Goal: Task Accomplishment & Management: Complete application form

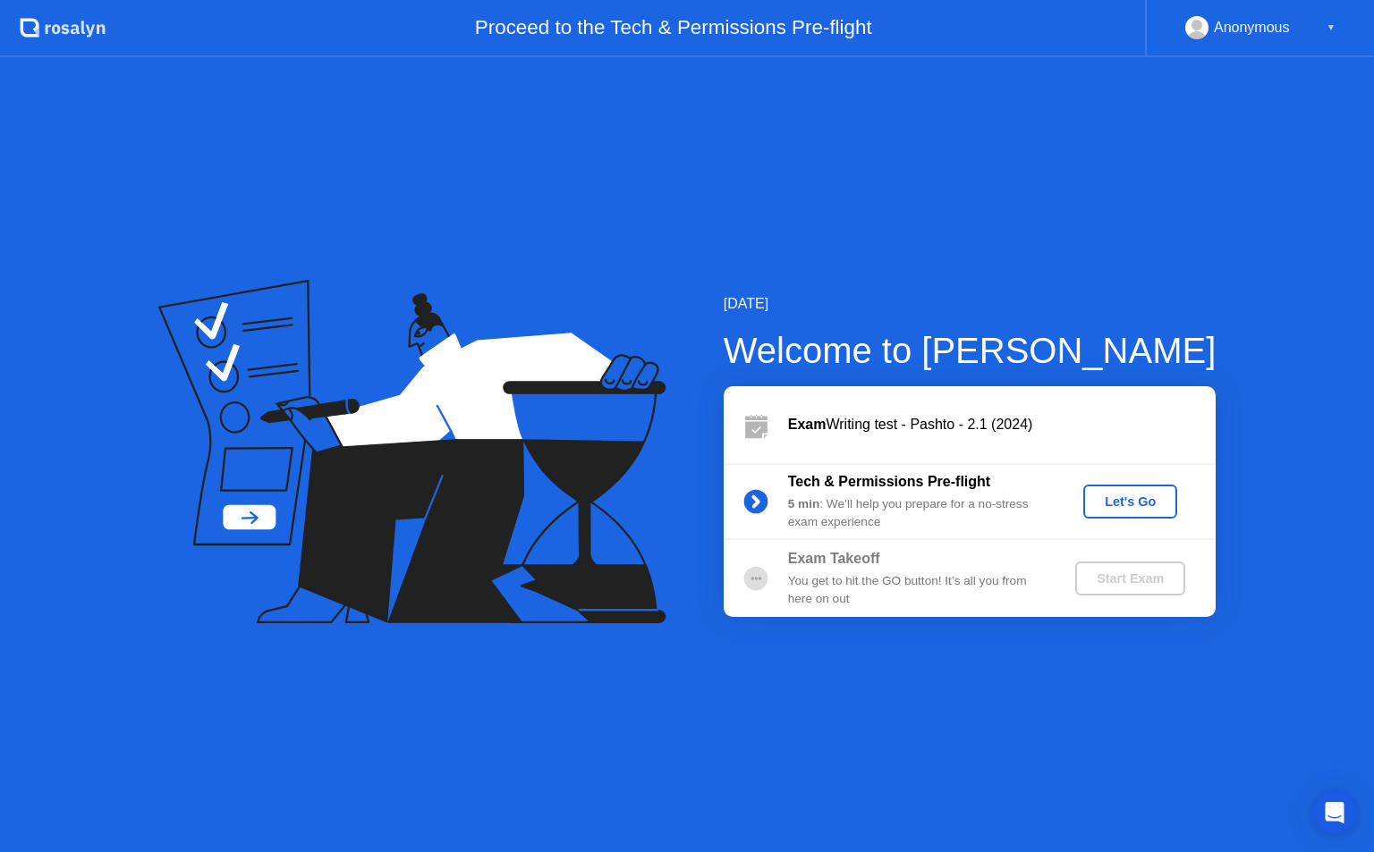
drag, startPoint x: 121, startPoint y: 775, endPoint x: 1373, endPoint y: 616, distance: 1262.1
click at [1373, 616] on div "[DATE] Welcome to [PERSON_NAME] Writing test - Pashto - 2.1 (2024) Tech & Permi…" at bounding box center [687, 454] width 1374 height 795
drag, startPoint x: 1373, startPoint y: 616, endPoint x: 1373, endPoint y: 597, distance: 18.8
click at [1373, 597] on div "[DATE] Welcome to [PERSON_NAME] Writing test - Pashto - 2.1 (2024) Tech & Permi…" at bounding box center [687, 454] width 1374 height 795
drag, startPoint x: 1373, startPoint y: 597, endPoint x: 1322, endPoint y: 593, distance: 51.2
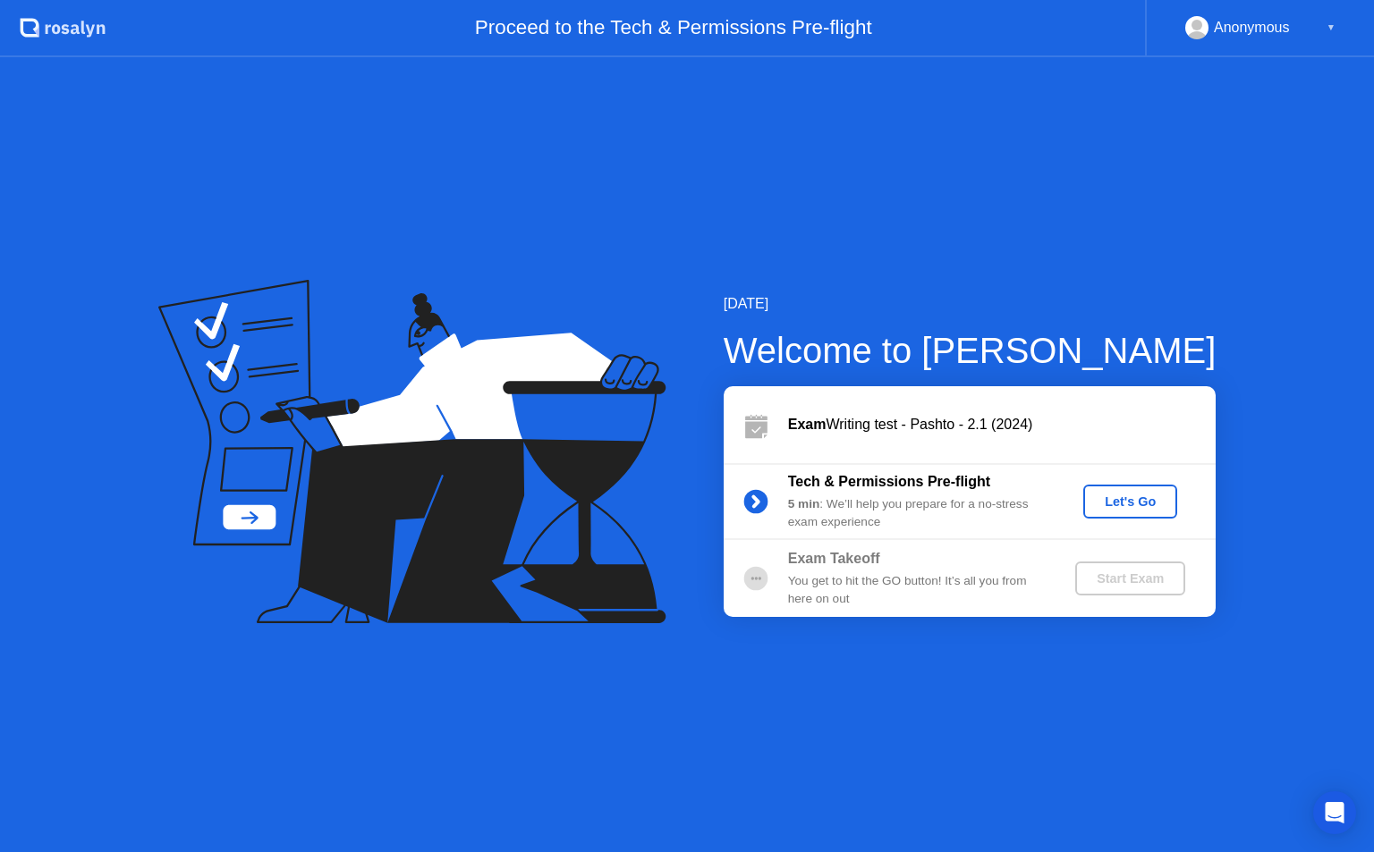
click at [1322, 593] on div "[DATE] Welcome to [PERSON_NAME] Writing test - Pashto - 2.1 (2024) Tech & Permi…" at bounding box center [687, 454] width 1374 height 795
drag, startPoint x: 1322, startPoint y: 593, endPoint x: 1373, endPoint y: 298, distance: 299.5
click at [1373, 298] on div "[DATE] Welcome to [PERSON_NAME] Writing test - Pashto - 2.1 (2024) Tech & Permi…" at bounding box center [687, 454] width 1374 height 795
click at [1130, 496] on div "Let's Go" at bounding box center [1130, 502] width 80 height 14
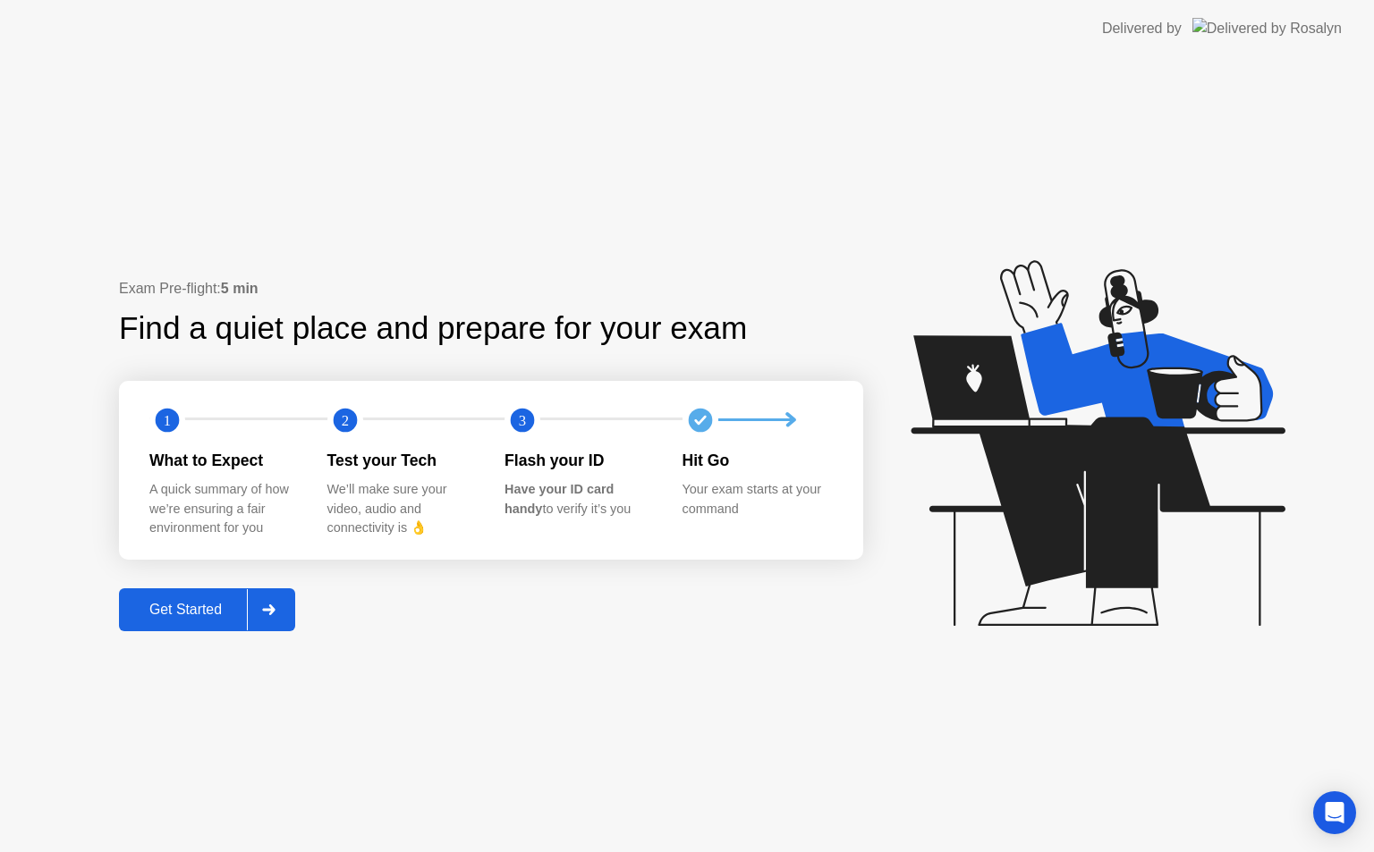
click at [275, 610] on icon at bounding box center [268, 610] width 13 height 11
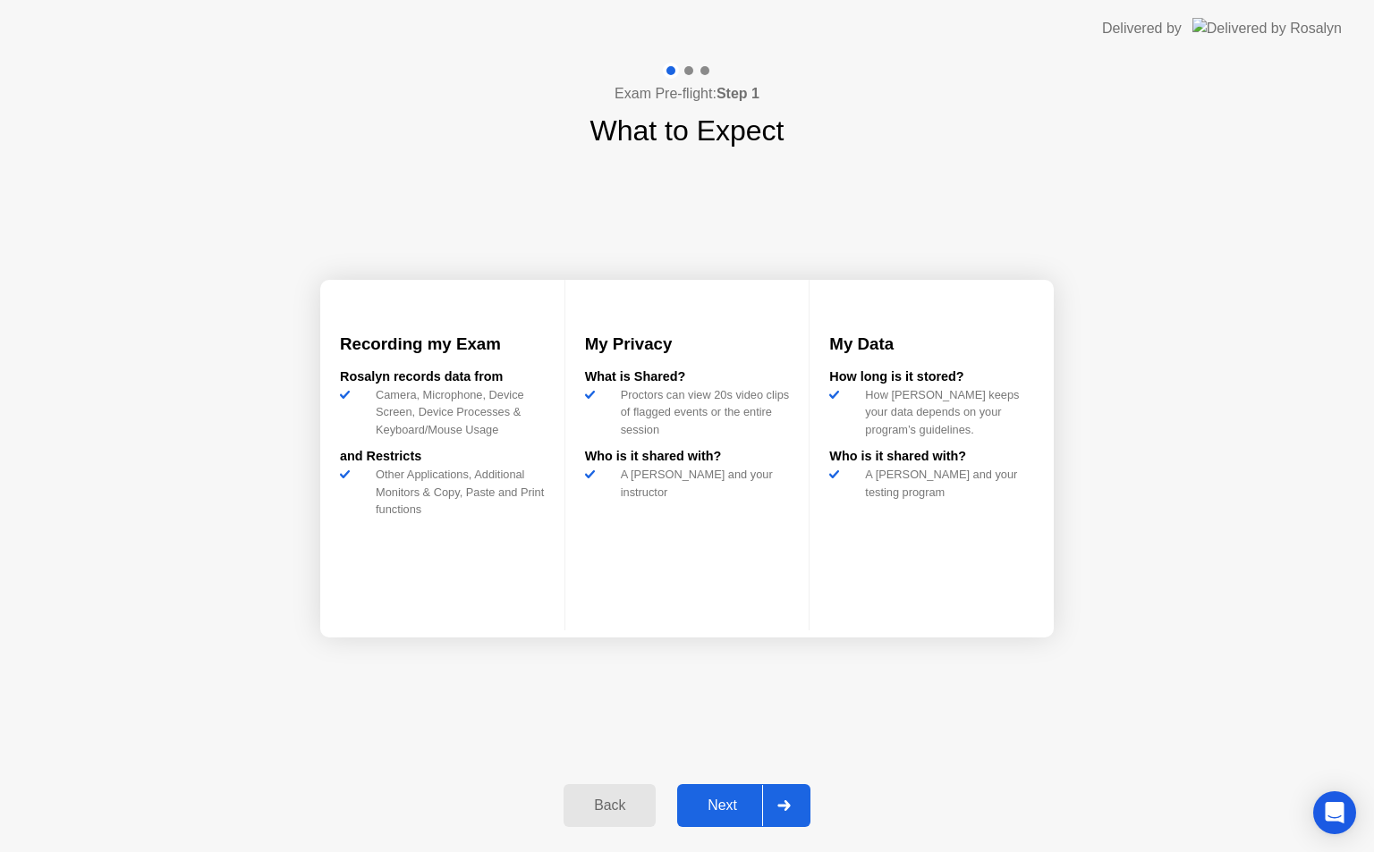
click at [783, 801] on icon at bounding box center [783, 805] width 13 height 11
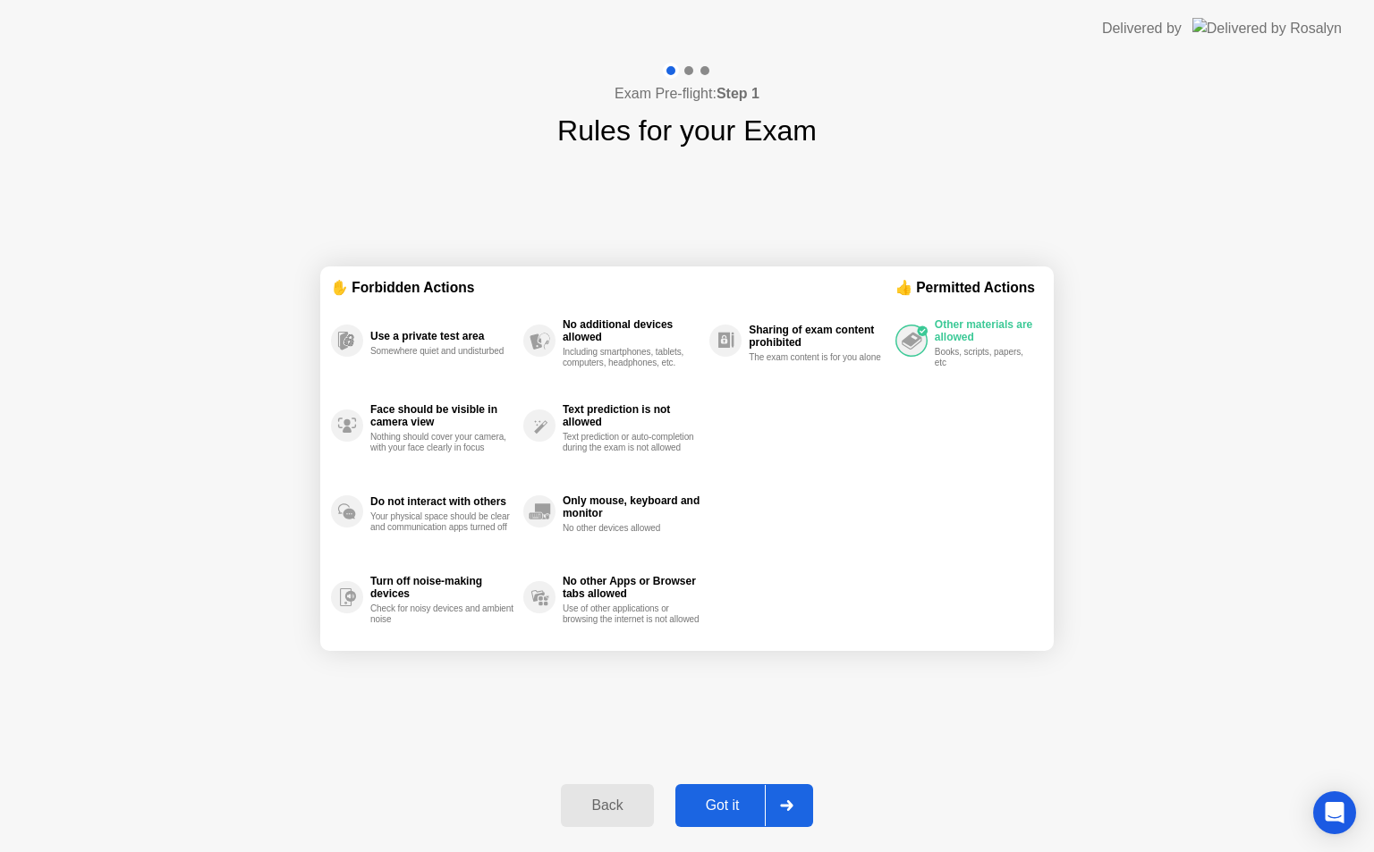
click at [783, 801] on icon at bounding box center [786, 805] width 13 height 11
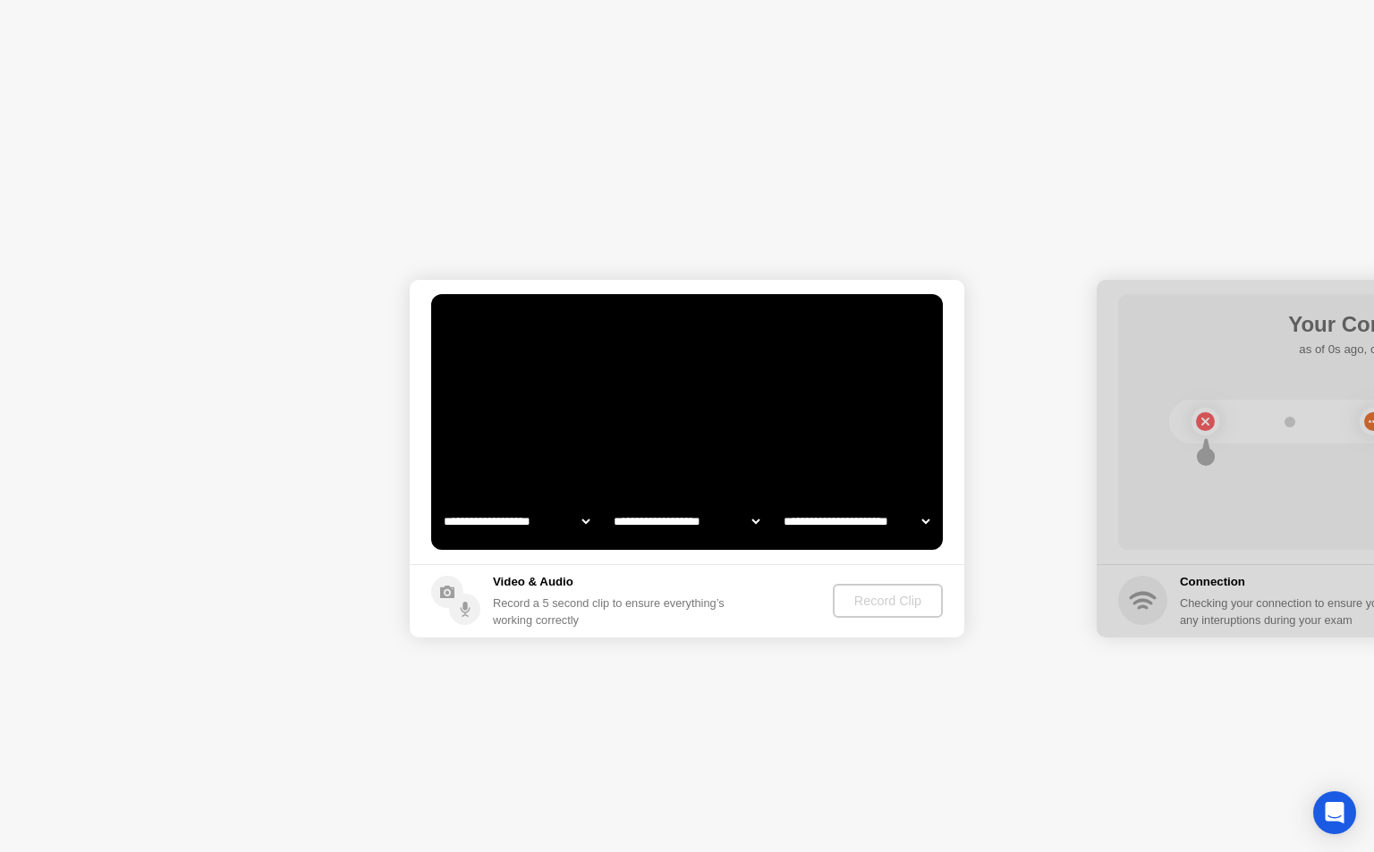
select select "**********"
select select "*******"
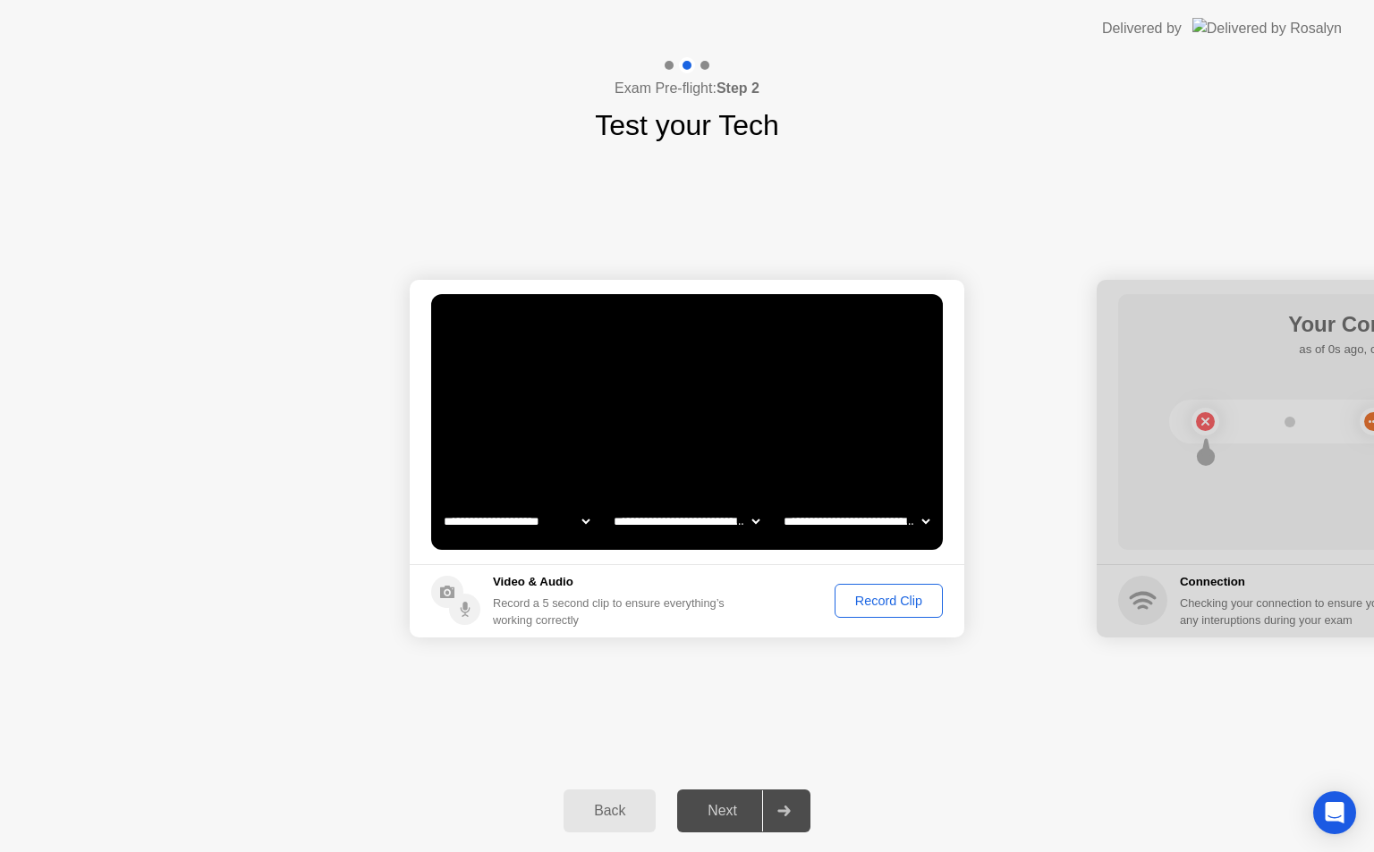
click at [873, 605] on div "Record Clip" at bounding box center [889, 601] width 96 height 14
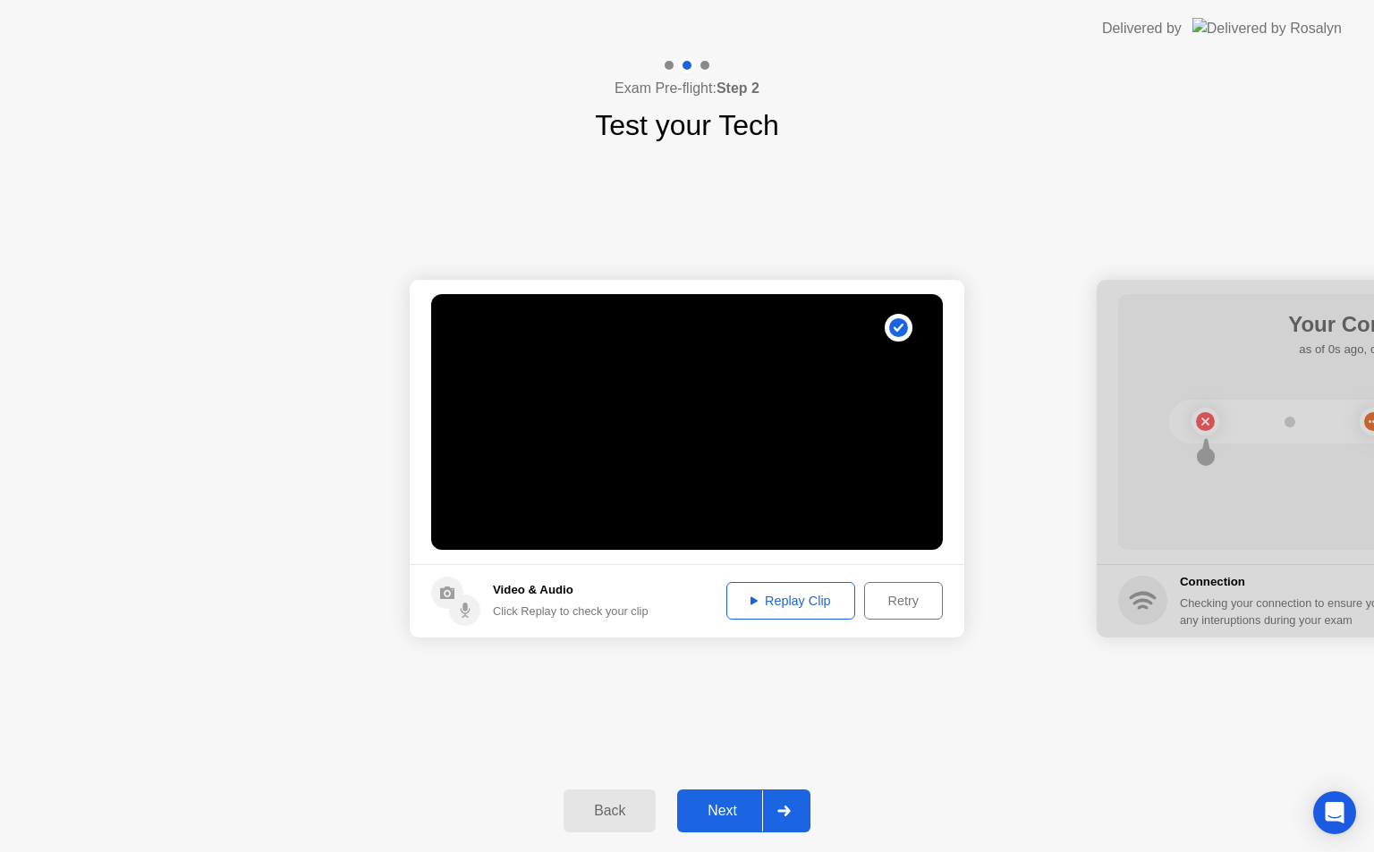
click at [790, 600] on div "Replay Clip" at bounding box center [790, 601] width 116 height 14
click at [780, 810] on icon at bounding box center [783, 811] width 13 height 11
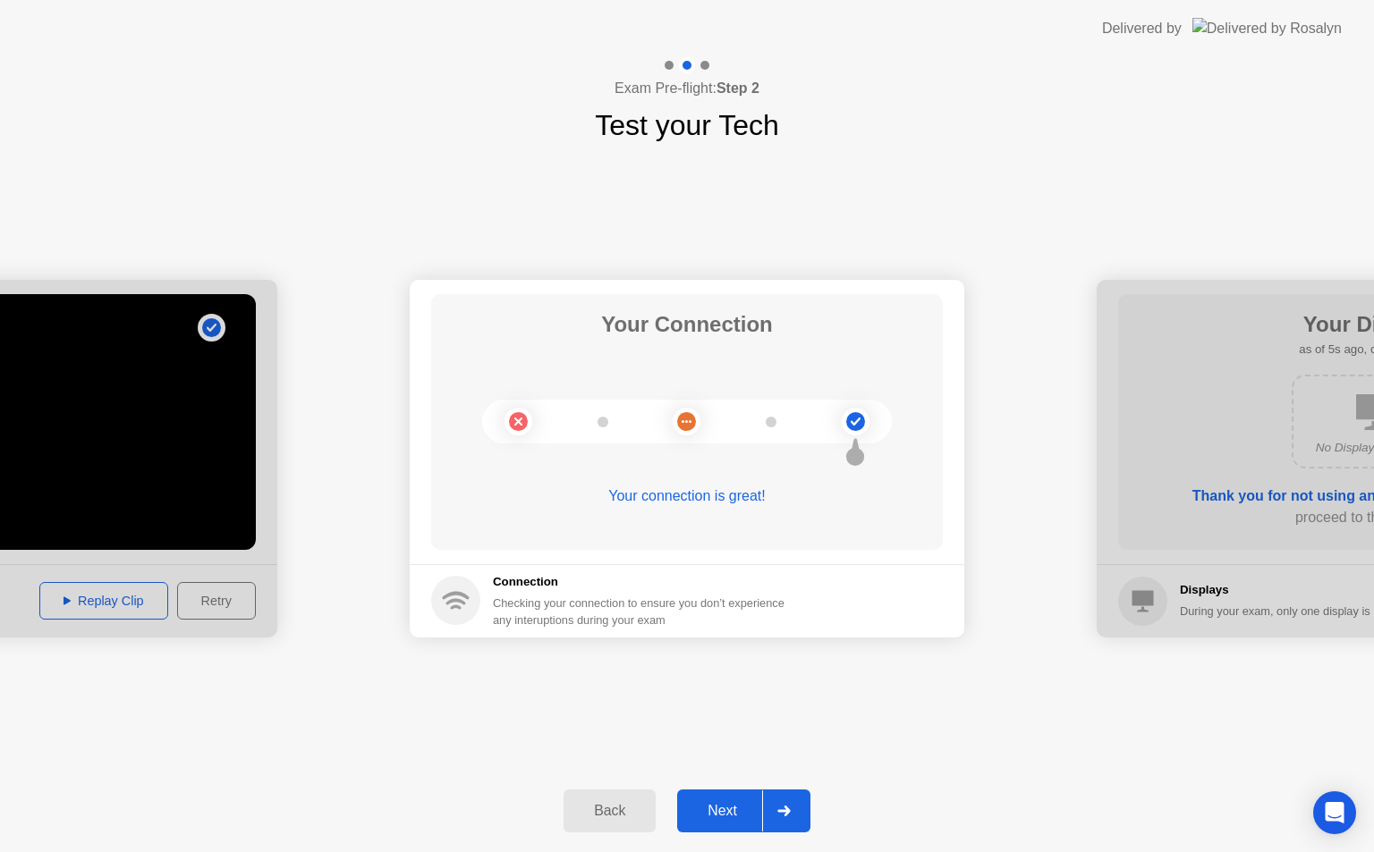
click at [780, 810] on icon at bounding box center [783, 811] width 13 height 11
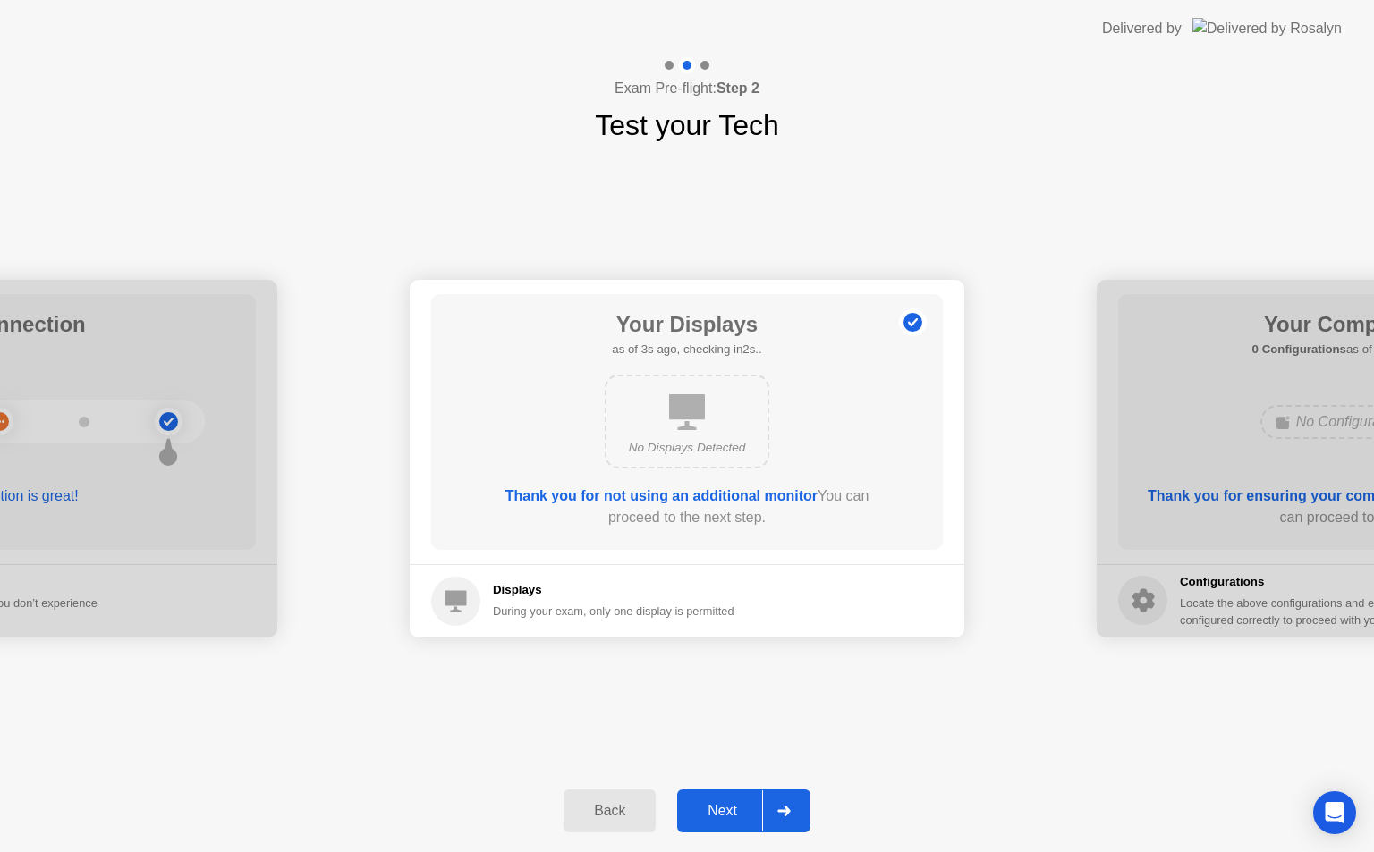
click at [781, 810] on icon at bounding box center [783, 811] width 13 height 11
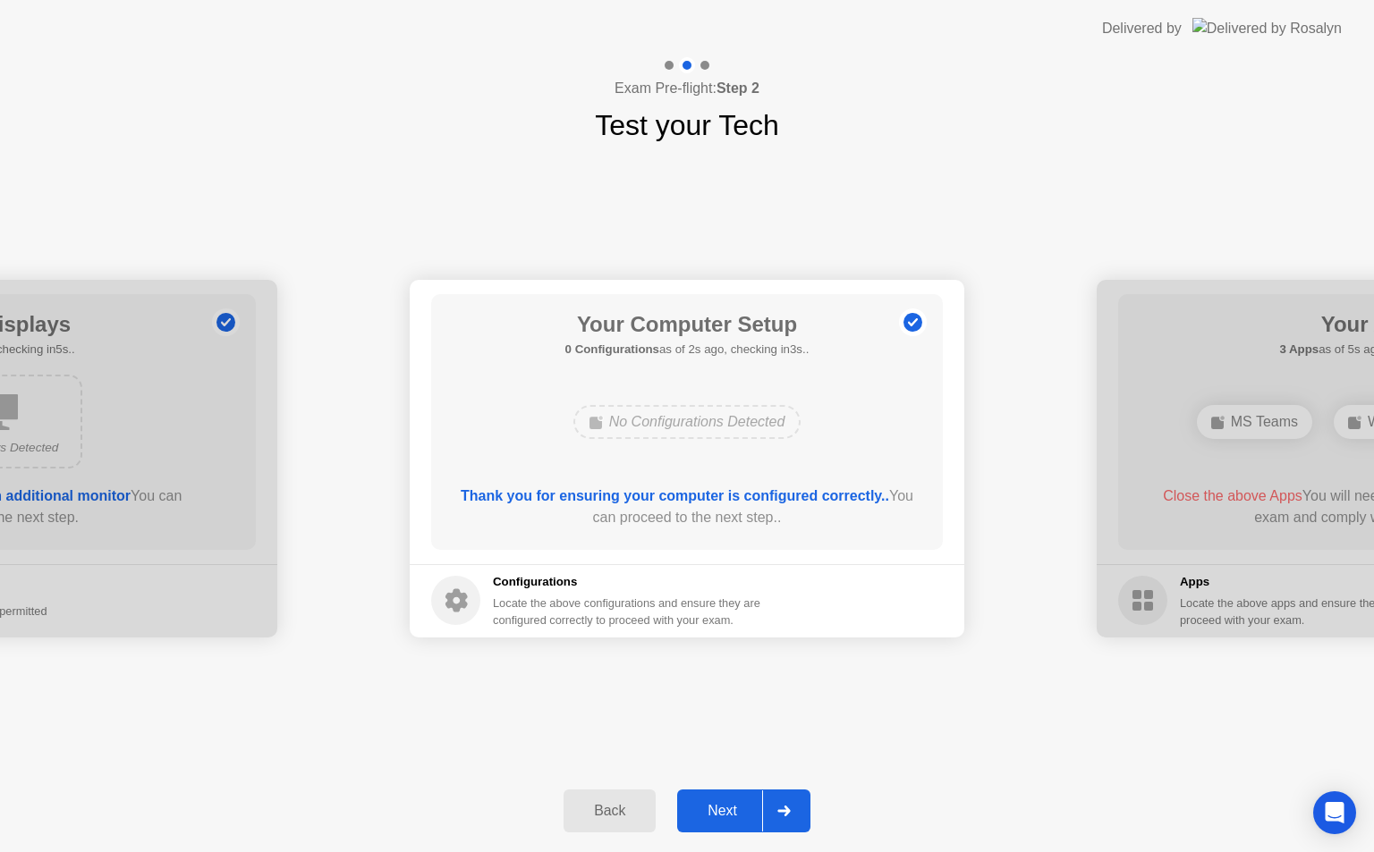
click at [781, 810] on icon at bounding box center [783, 811] width 13 height 11
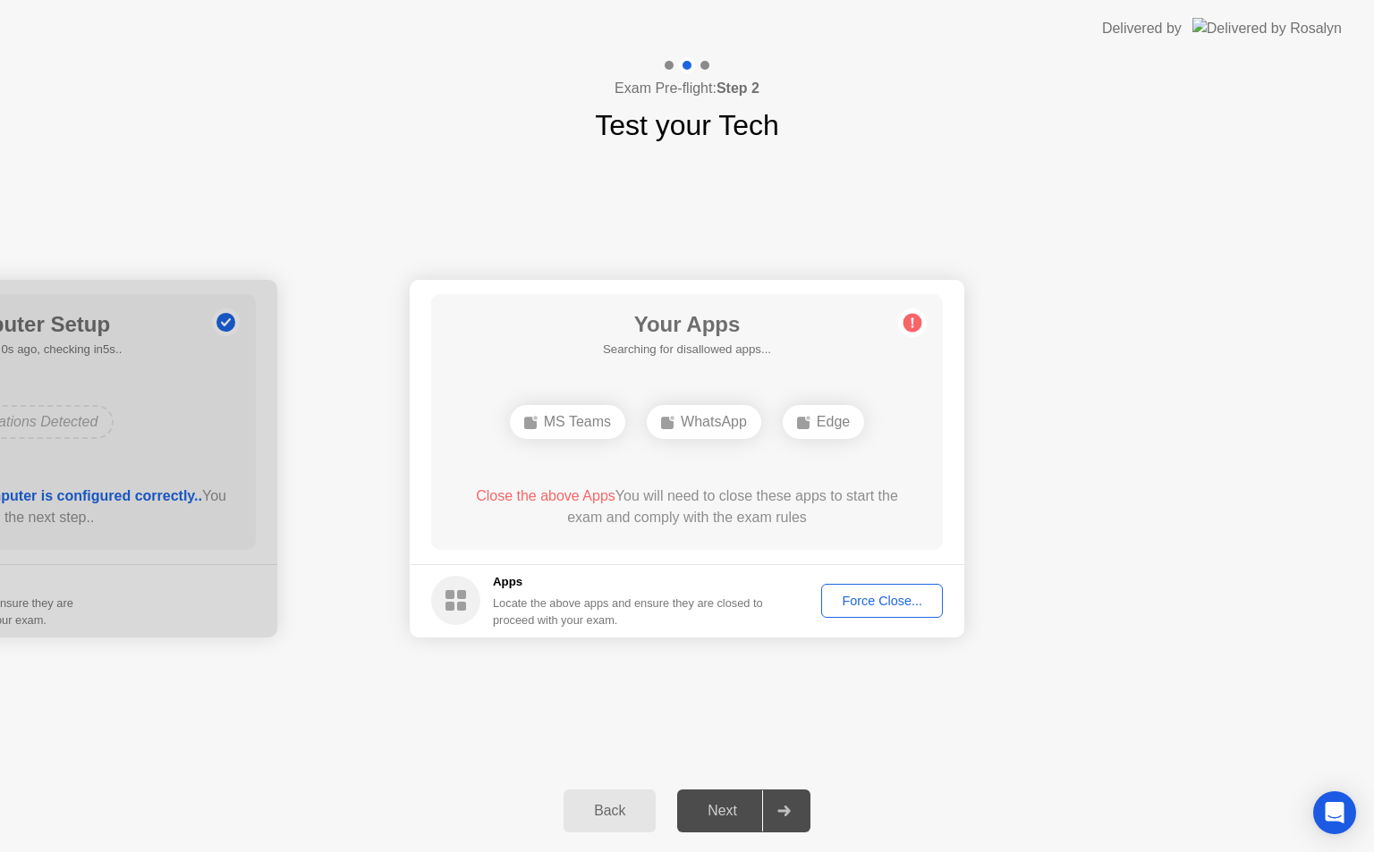
click at [866, 597] on div "Force Close..." at bounding box center [881, 601] width 109 height 14
click at [882, 595] on div "Force Close..." at bounding box center [881, 601] width 109 height 14
click at [873, 607] on div "Force Close..." at bounding box center [881, 601] width 109 height 14
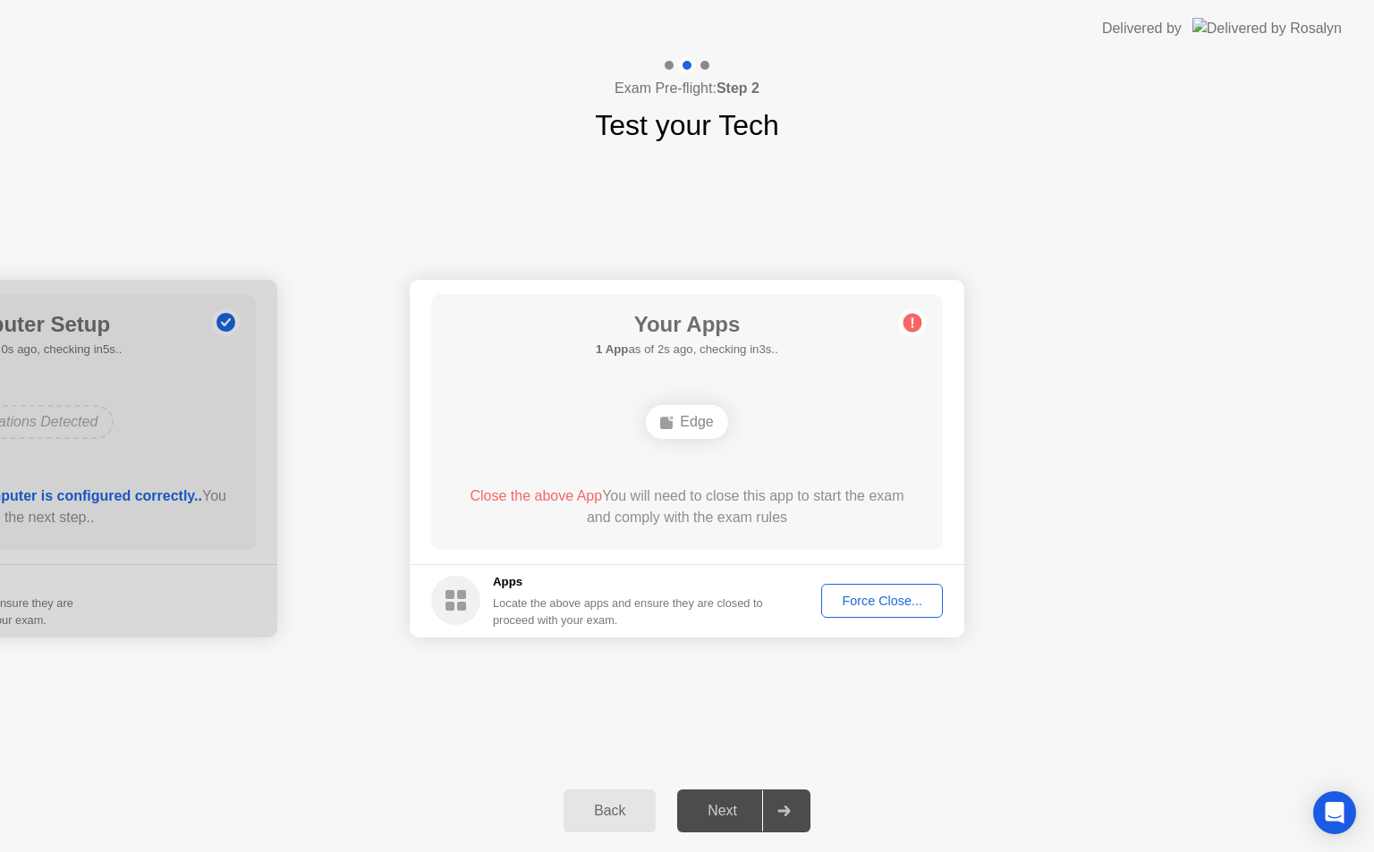
click at [863, 602] on div "Force Close..." at bounding box center [881, 601] width 109 height 14
click at [852, 597] on div "Force Close..." at bounding box center [881, 601] width 109 height 14
click at [883, 598] on div "Force Close..." at bounding box center [881, 601] width 109 height 14
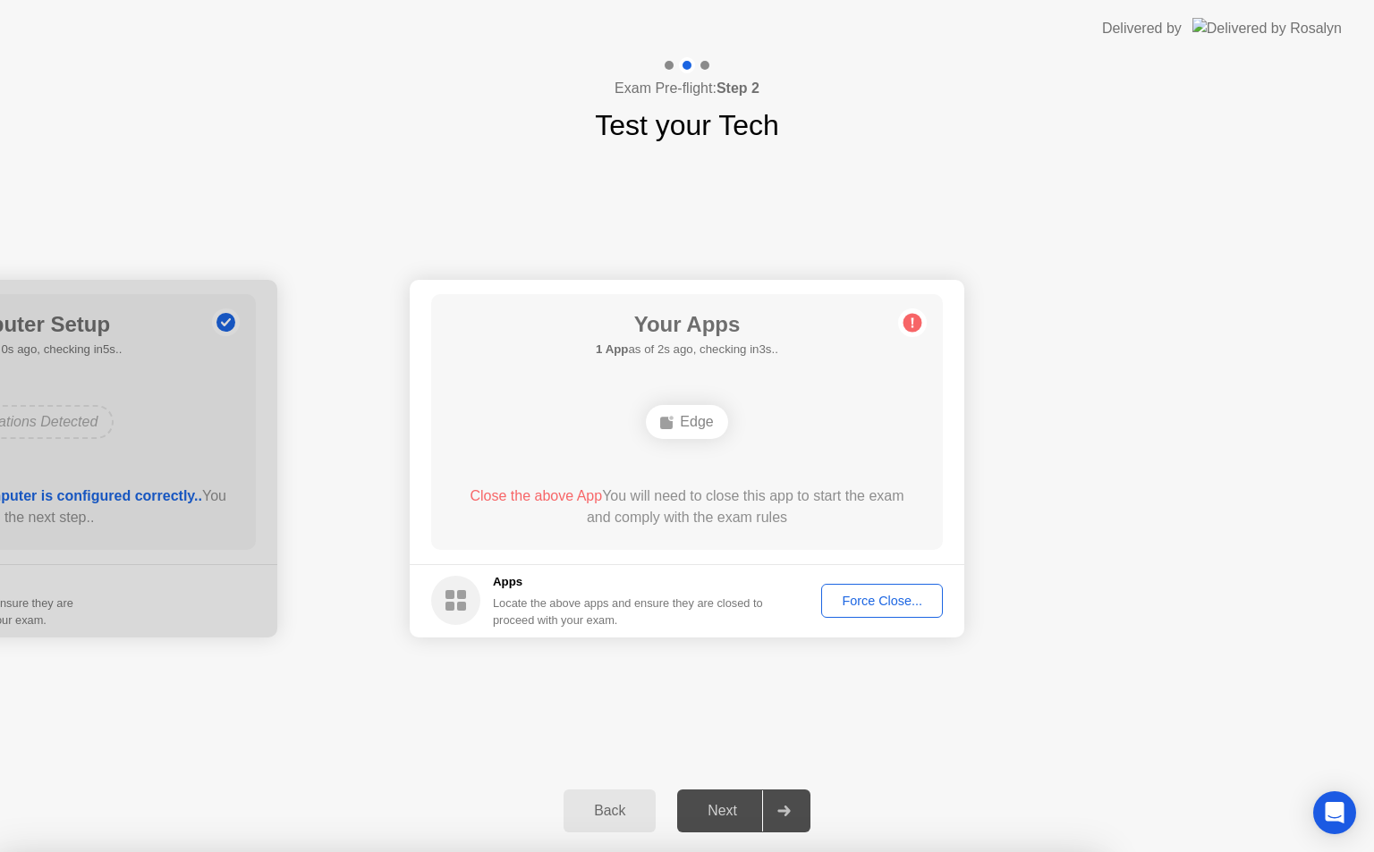
click at [772, 523] on div "Close the above App You will need to close this app to start the exam and compl…" at bounding box center [687, 507] width 461 height 43
click at [857, 607] on div "Force Close..." at bounding box center [881, 601] width 109 height 14
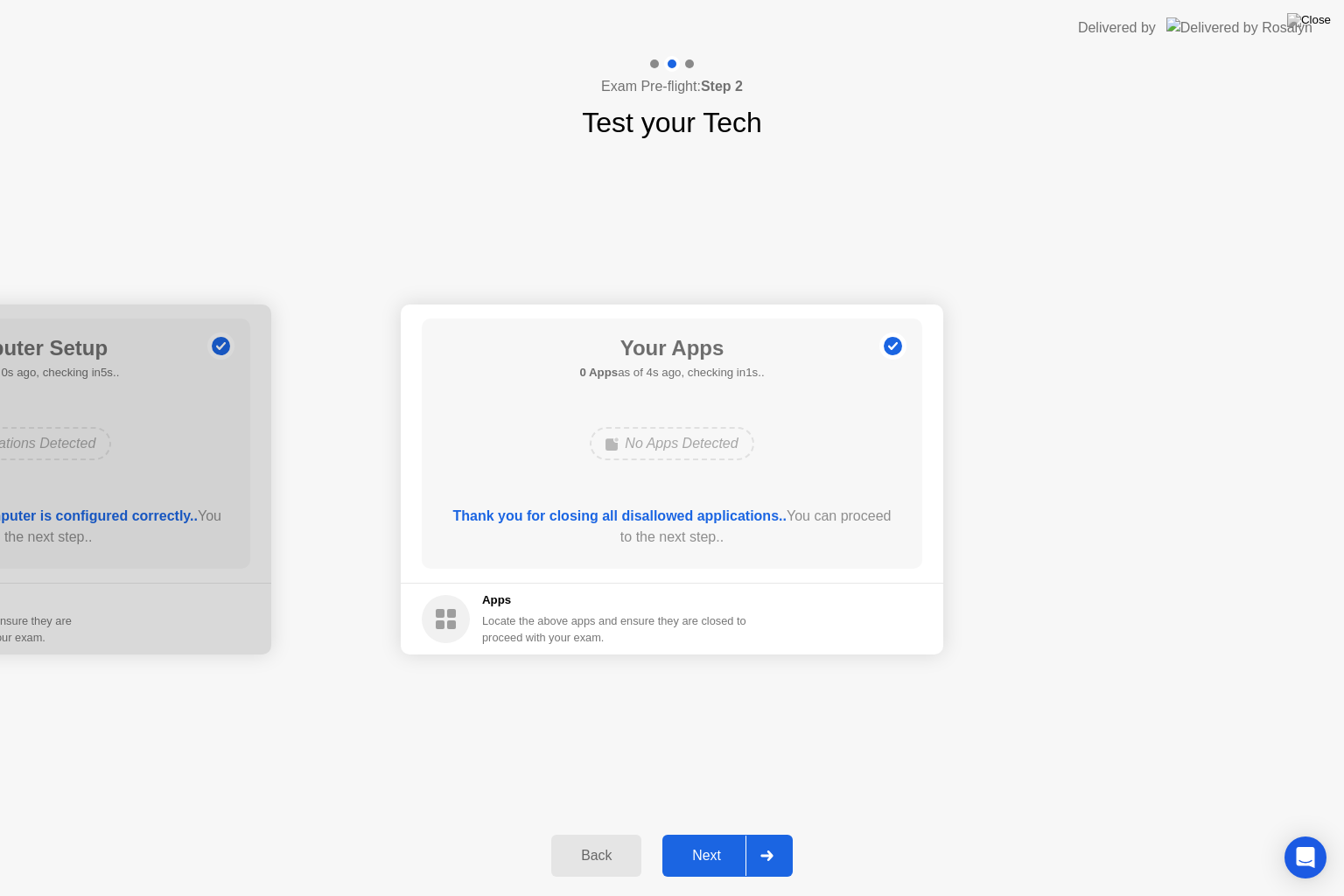
click at [767, 832] on div at bounding box center [766, 855] width 42 height 40
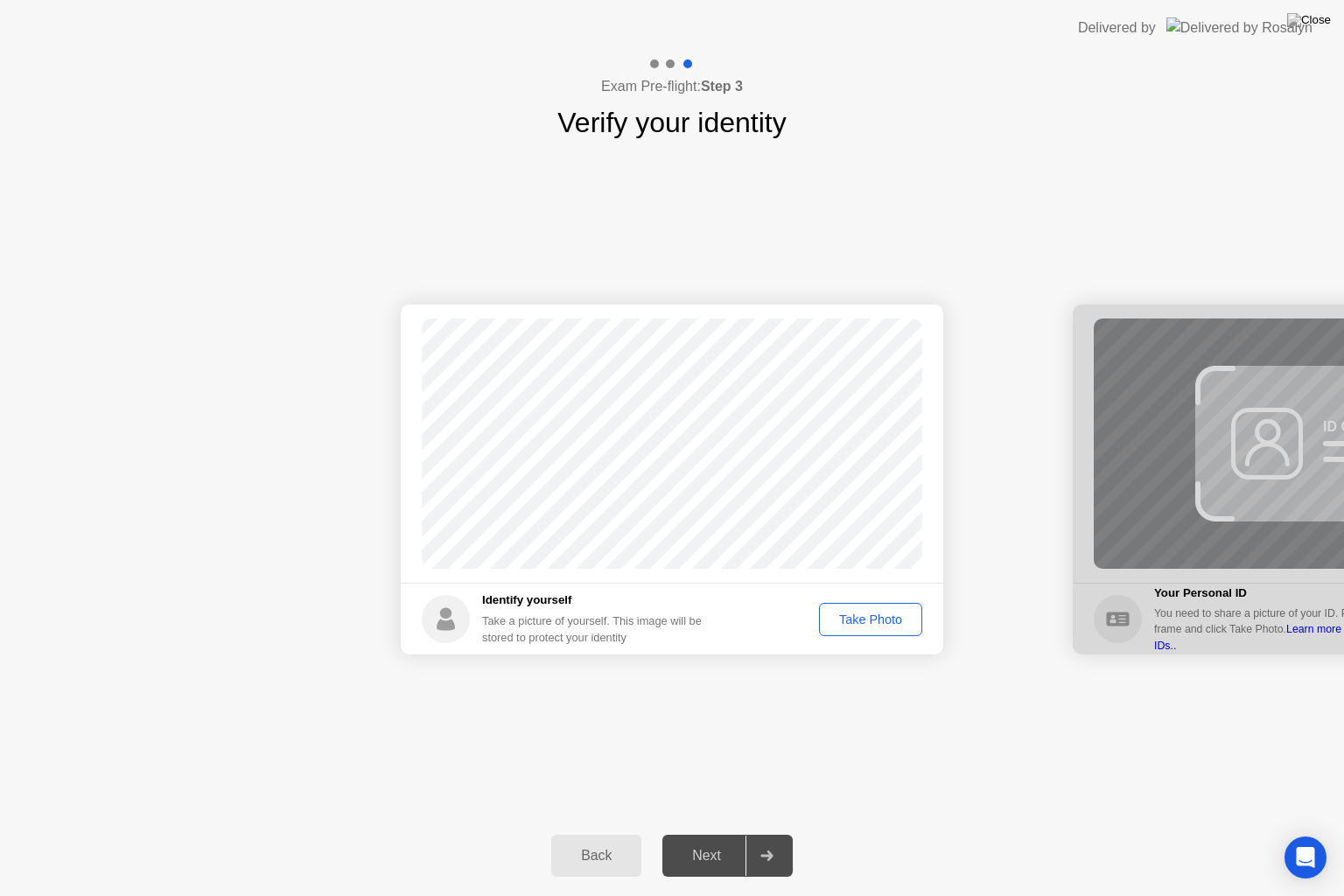
click at [843, 618] on div "Take Photo" at bounding box center [870, 619] width 91 height 14
click at [769, 832] on icon at bounding box center [766, 855] width 13 height 11
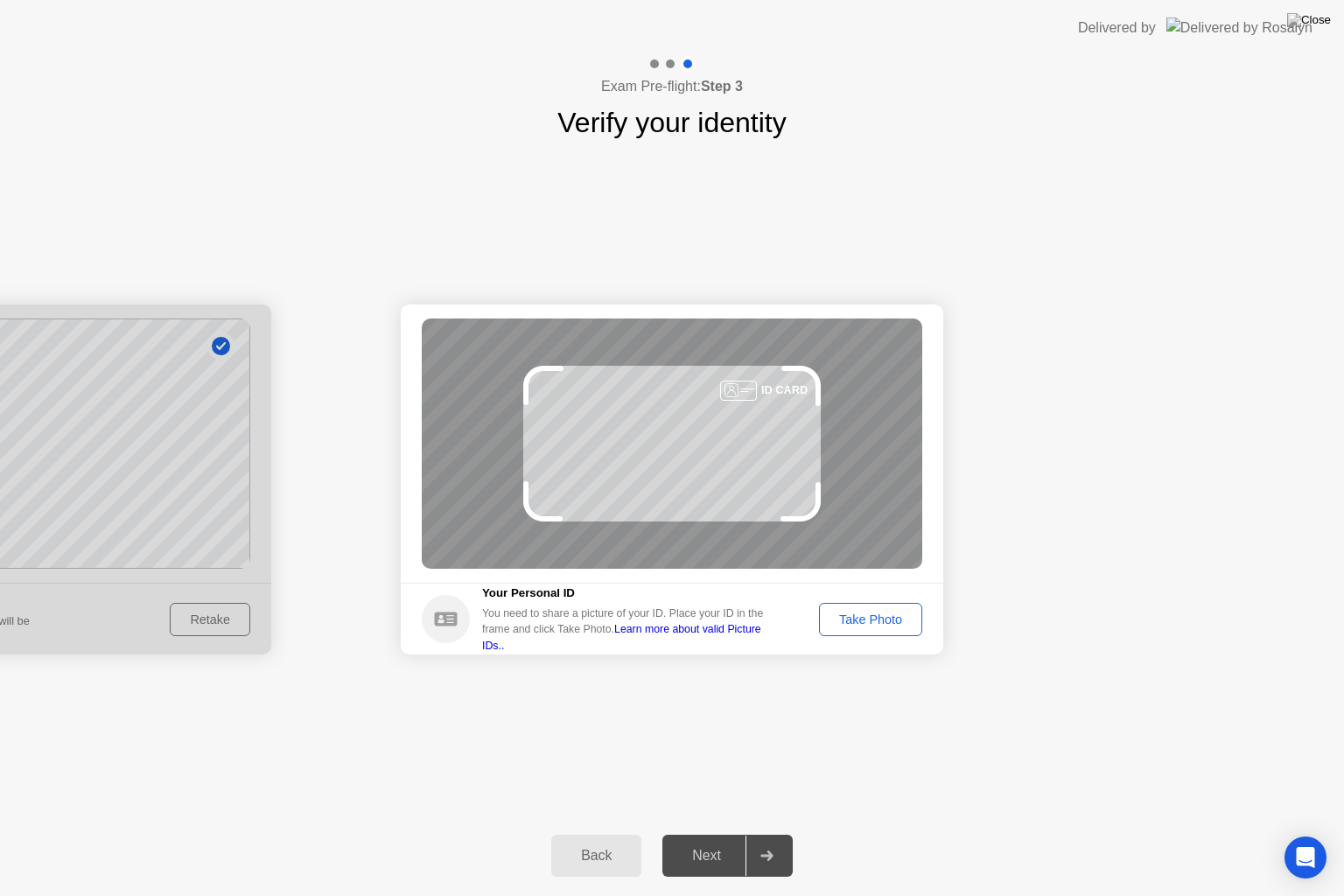
click at [857, 618] on div "Take Photo" at bounding box center [870, 619] width 91 height 14
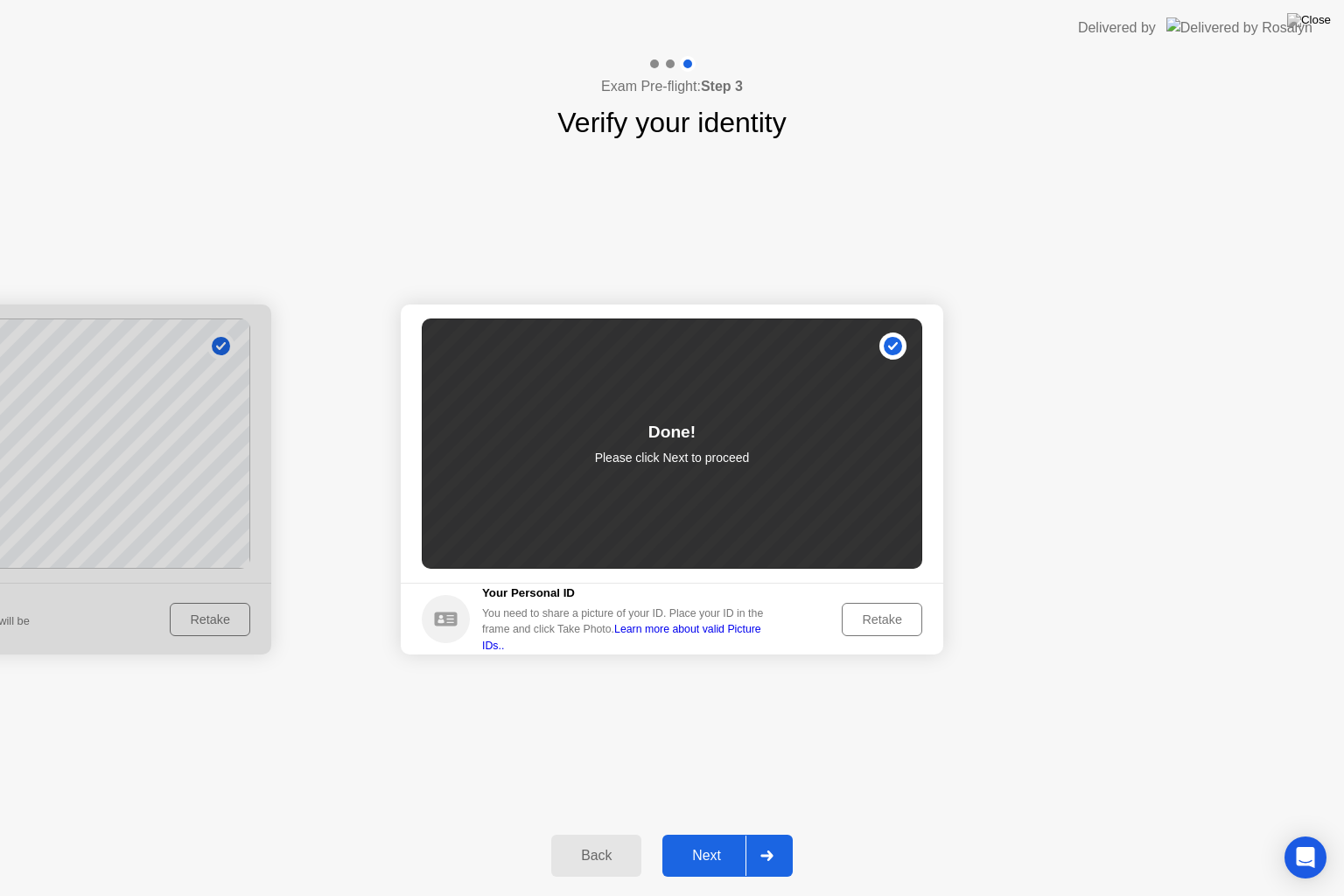
click at [769, 832] on icon at bounding box center [766, 855] width 13 height 11
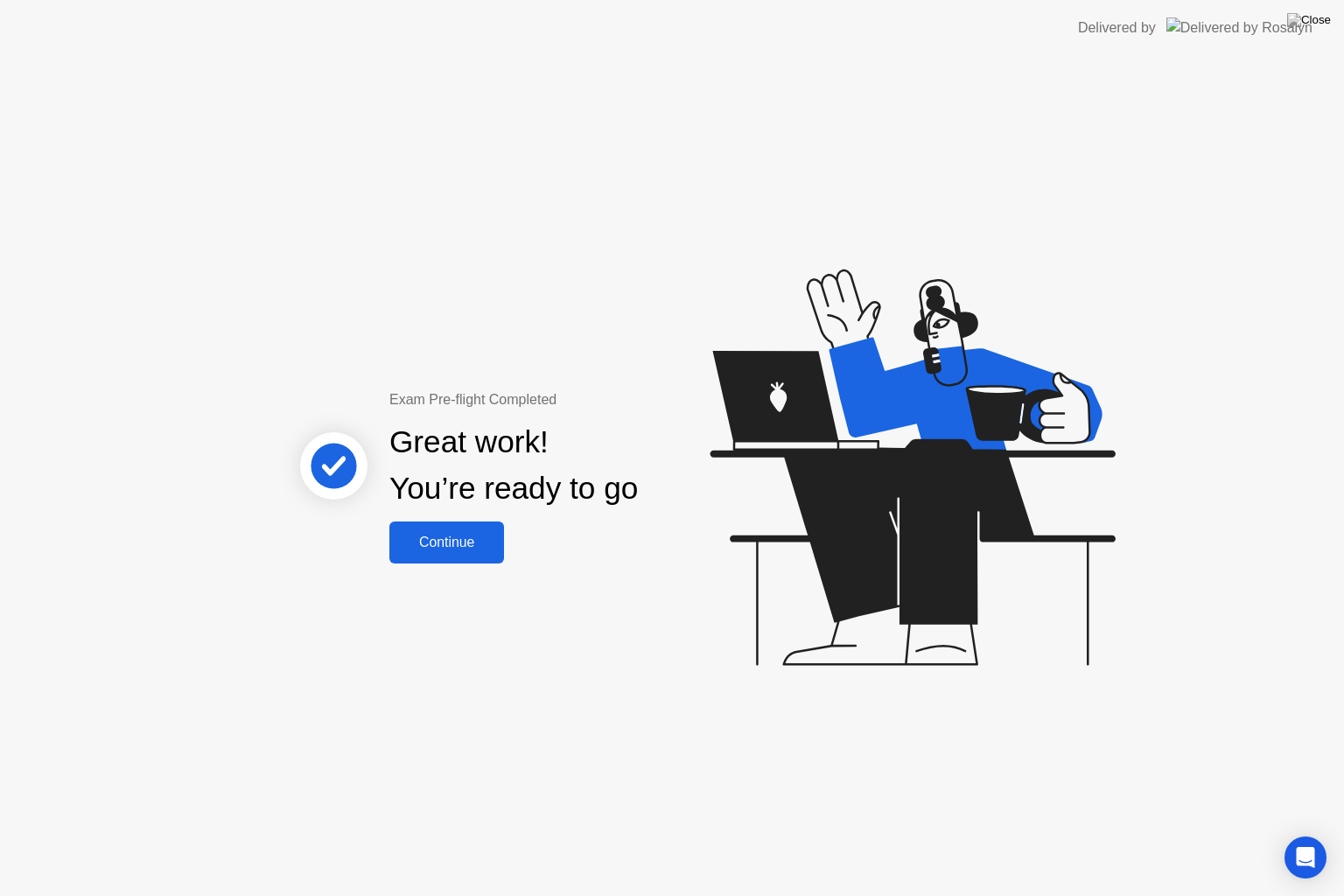
click at [441, 540] on div "Continue" at bounding box center [446, 542] width 104 height 16
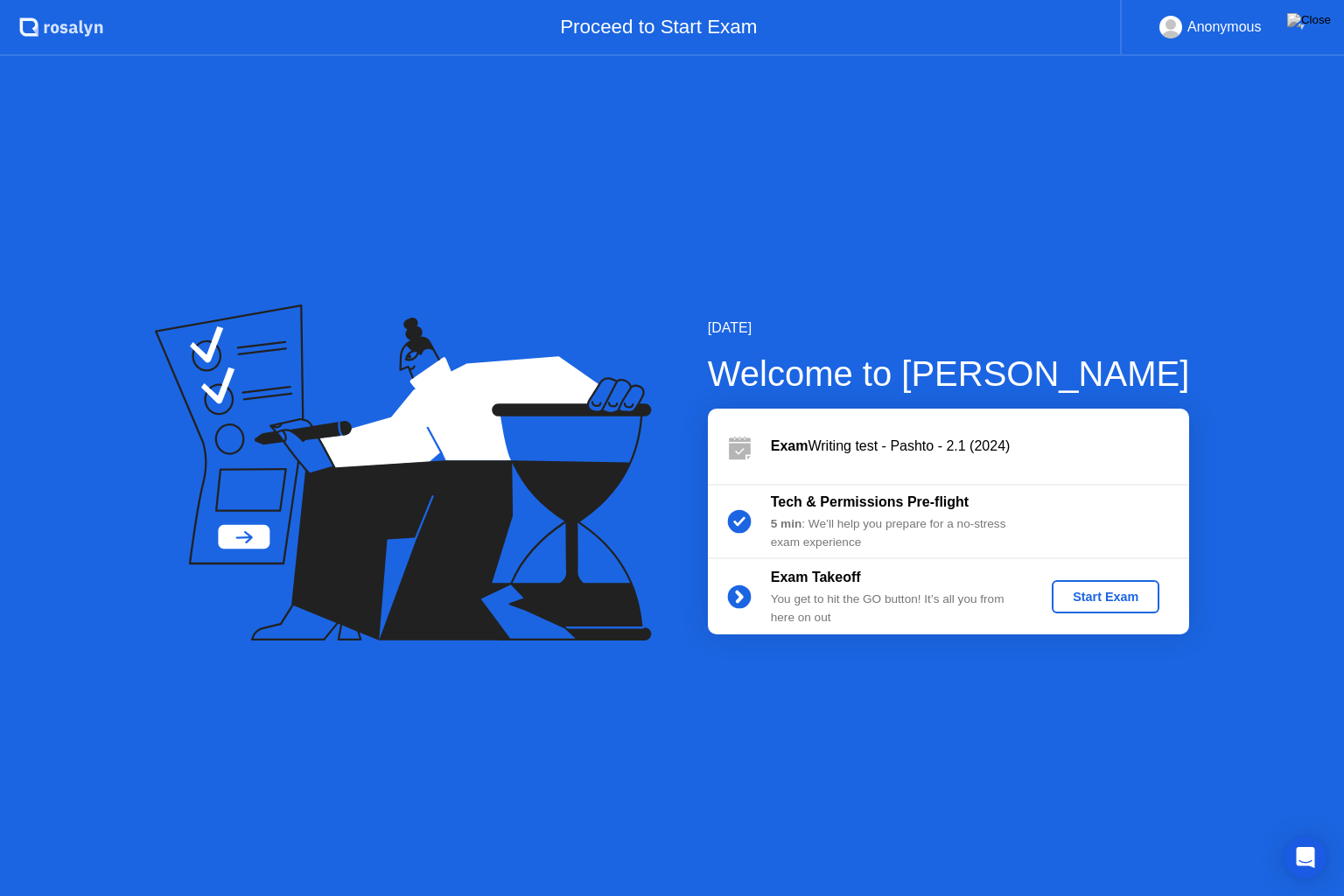
click at [1076, 599] on div "Start Exam" at bounding box center [1105, 597] width 94 height 14
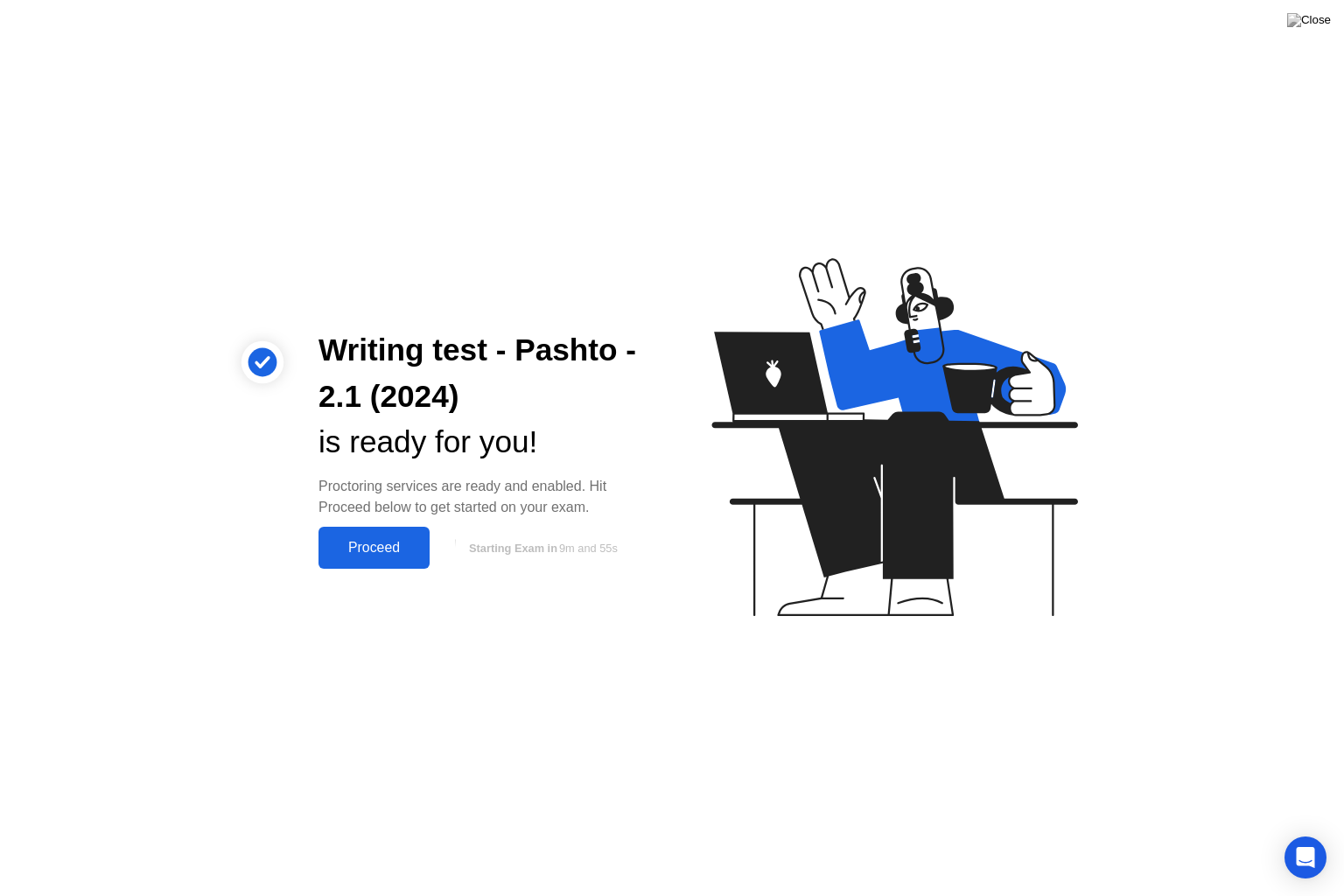
click at [370, 544] on div "Proceed" at bounding box center [374, 548] width 101 height 16
